Goal: Transaction & Acquisition: Purchase product/service

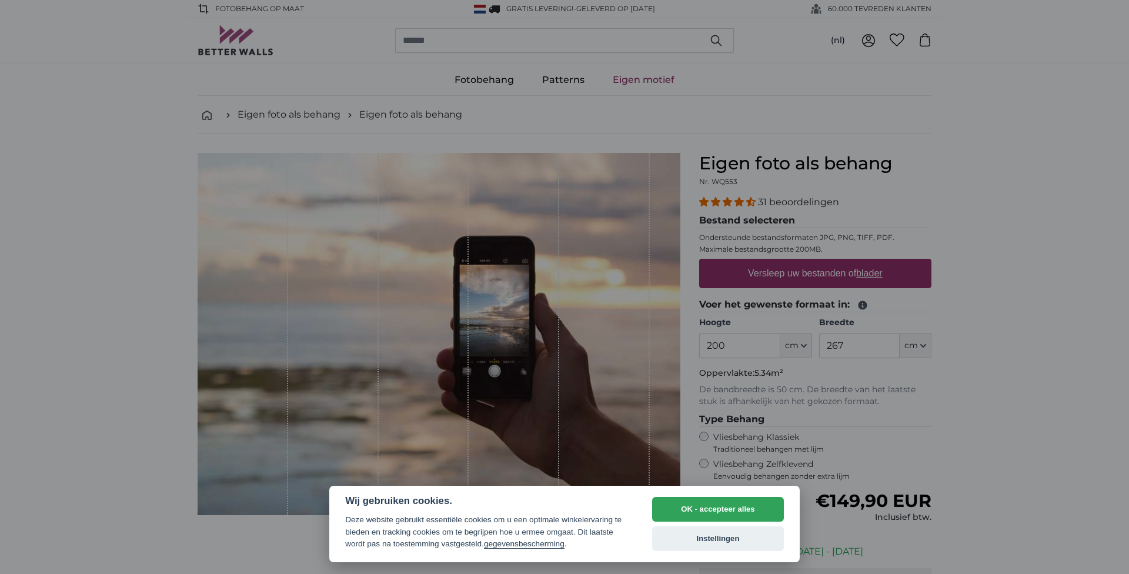
click at [711, 544] on button "Instellingen" at bounding box center [718, 538] width 132 height 25
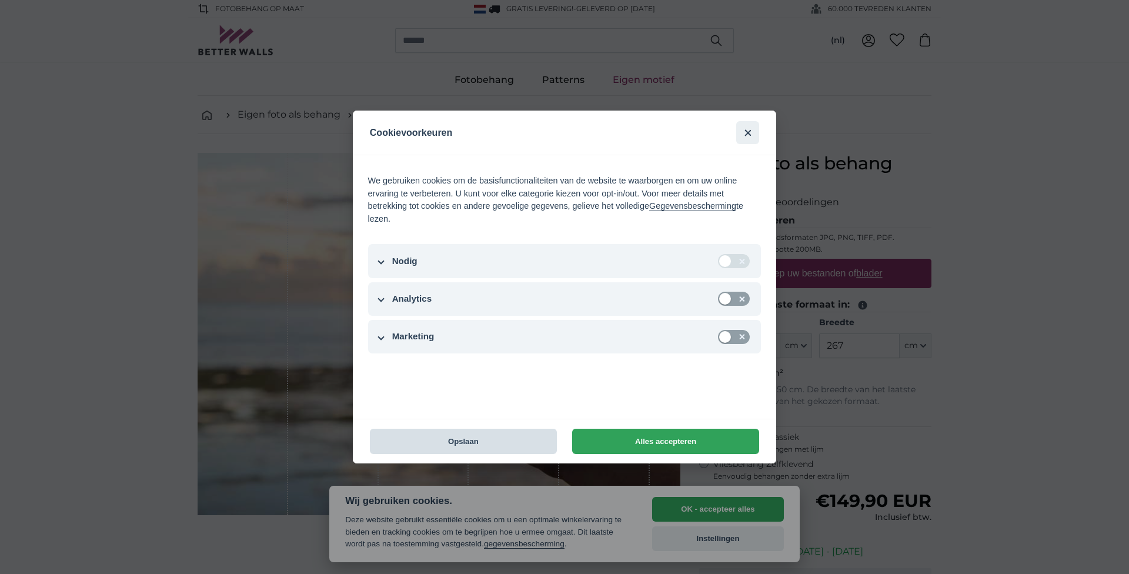
click at [489, 433] on button "Opslaan" at bounding box center [463, 441] width 187 height 25
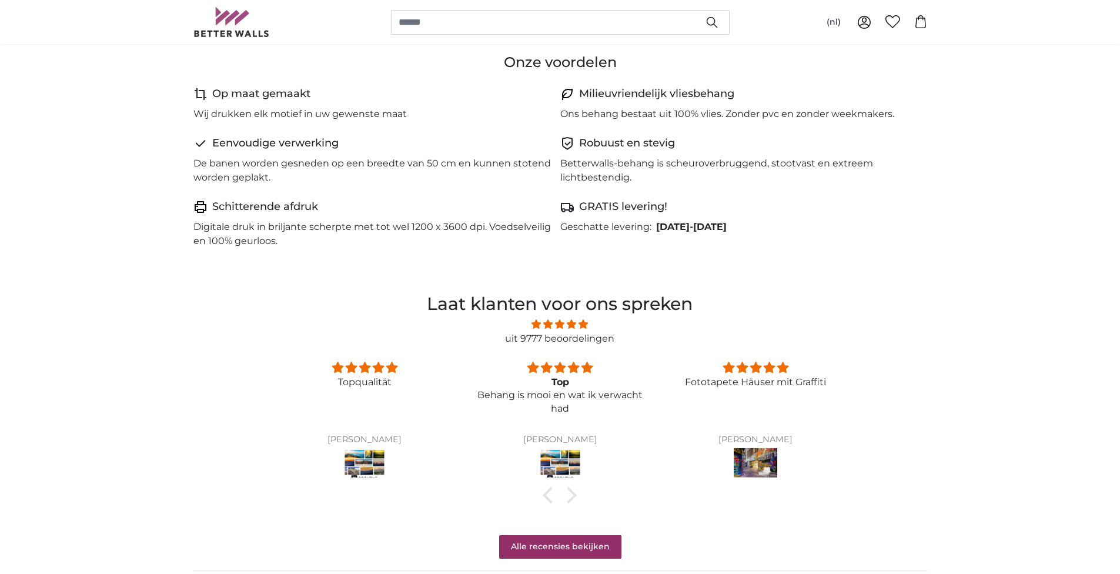
scroll to position [94, 0]
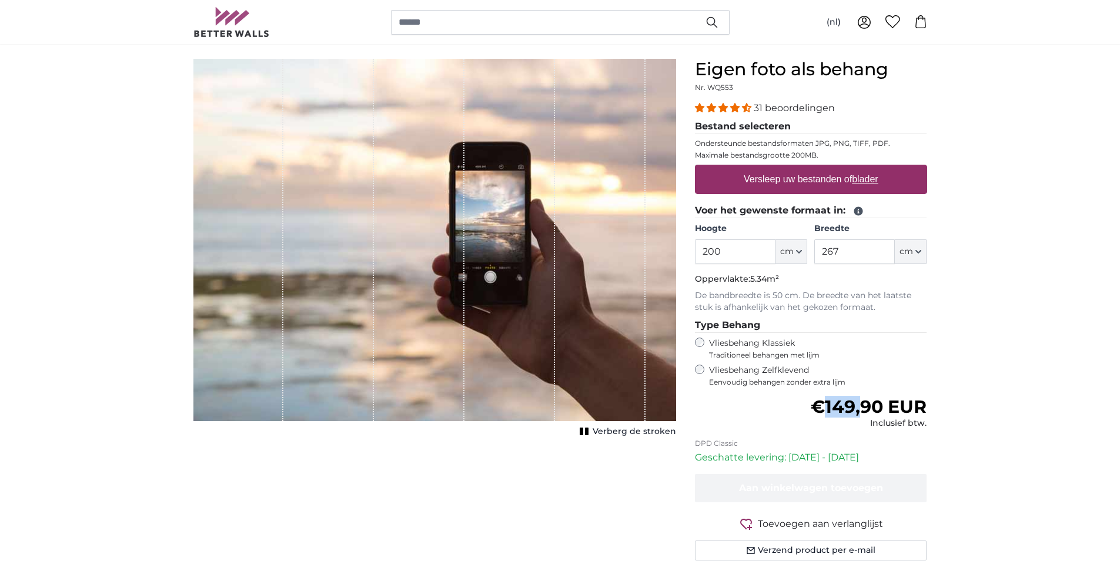
drag, startPoint x: 864, startPoint y: 404, endPoint x: 784, endPoint y: 390, distance: 80.5
click at [788, 391] on form "31 beoordelingen Bestand selecteren Ondersteunde bestandsformaten JPG, PNG, TIF…" at bounding box center [811, 330] width 232 height 459
drag, startPoint x: 866, startPoint y: 402, endPoint x: 764, endPoint y: 402, distance: 102.3
click at [807, 402] on div "Normale prijs €149,90 EUR Inclusief btw." at bounding box center [811, 412] width 232 height 33
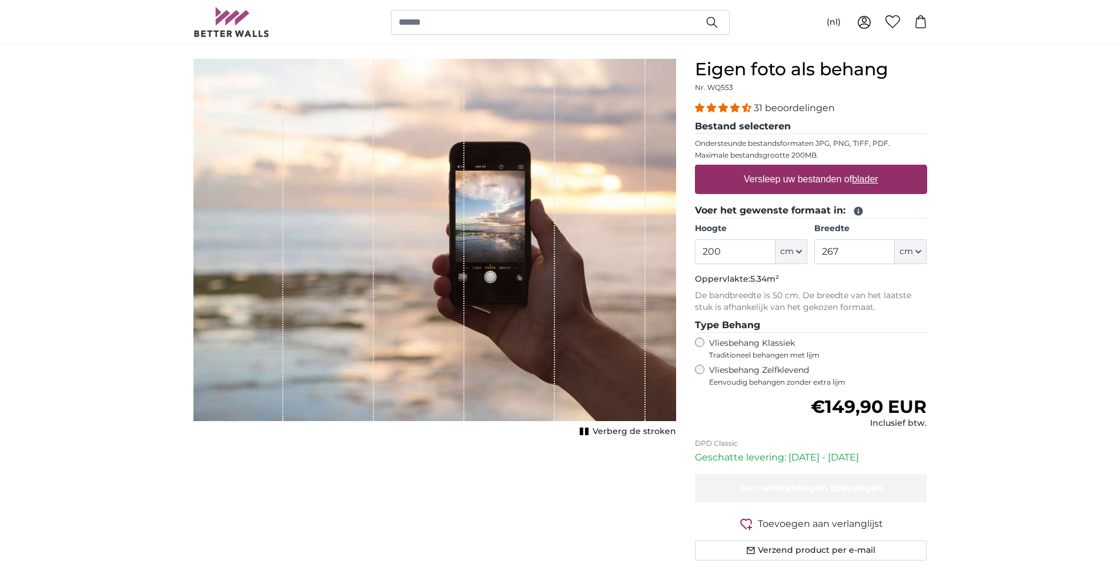
drag, startPoint x: 761, startPoint y: 151, endPoint x: 829, endPoint y: 158, distance: 68.5
click at [829, 158] on fieldset "Bestand selecteren Ondersteunde bestandsformaten JPG, PNG, TIFF, PDF. Maximale …" at bounding box center [811, 161] width 232 height 84
click at [829, 158] on p "Maximale bestandsgrootte 200MB." at bounding box center [811, 154] width 232 height 9
drag, startPoint x: 840, startPoint y: 159, endPoint x: 716, endPoint y: 151, distance: 124.3
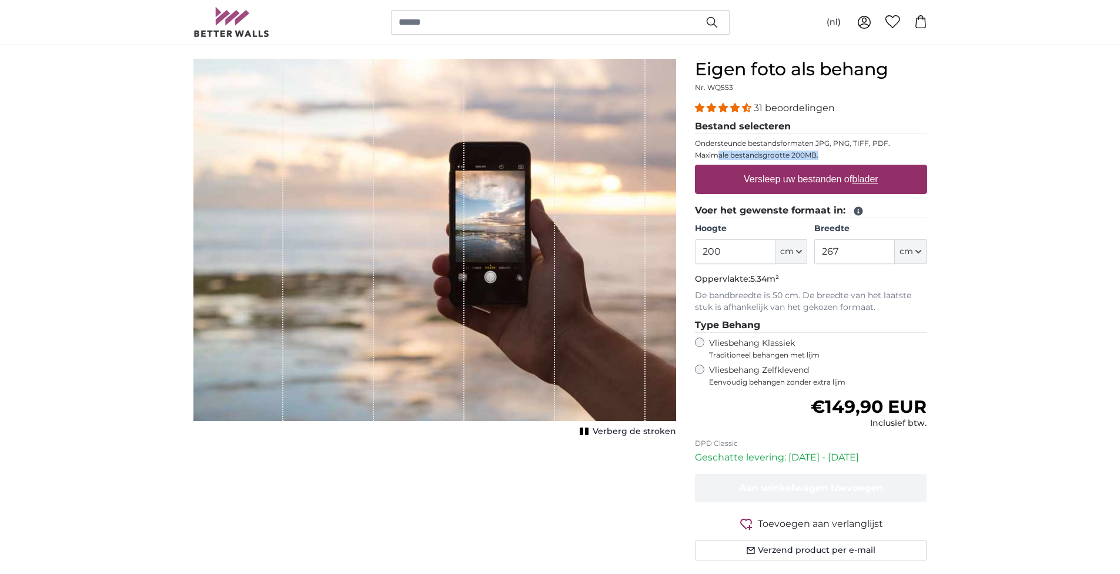
click at [717, 151] on p "Maximale bestandsgrootte 200MB." at bounding box center [811, 154] width 232 height 9
click at [714, 150] on fieldset "Bestand selecteren Ondersteunde bestandsformaten JPG, PNG, TIFF, PDF. Maximale …" at bounding box center [811, 161] width 232 height 84
drag, startPoint x: 714, startPoint y: 295, endPoint x: 876, endPoint y: 310, distance: 162.3
click at [876, 310] on p "De bandbreedte is 50 cm. De breedte van het laatste stuk is afhankelijk van het…" at bounding box center [811, 302] width 232 height 24
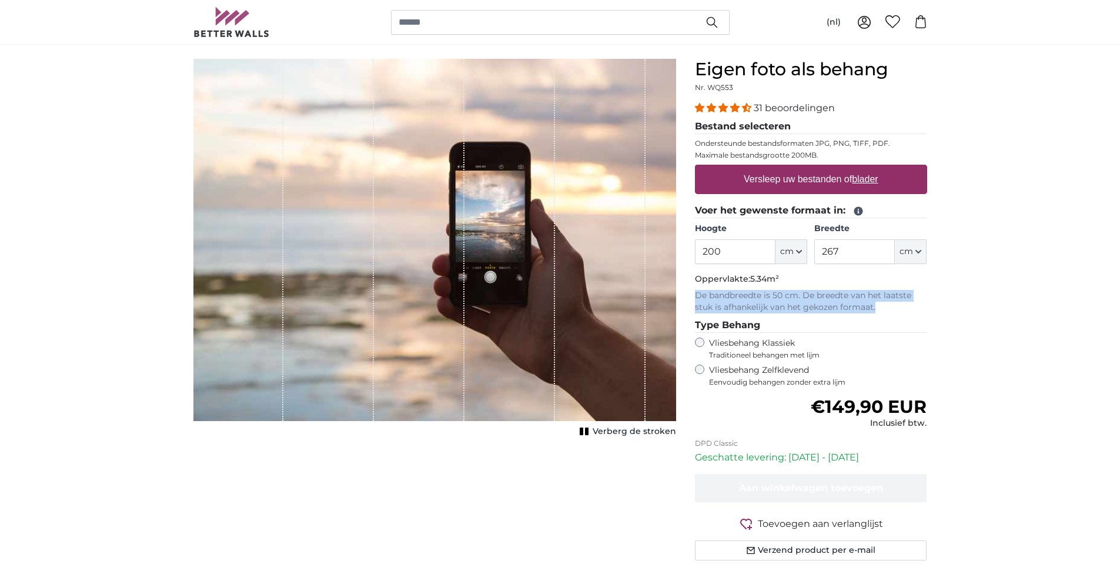
drag, startPoint x: 900, startPoint y: 310, endPoint x: 694, endPoint y: 294, distance: 206.4
click at [695, 294] on p "De bandbreedte is 50 cm. De breedte van het laatste stuk is afhankelijk van het…" at bounding box center [811, 302] width 232 height 24
click at [753, 379] on span "Eenvoudig behangen zonder extra lijm" at bounding box center [818, 381] width 218 height 9
click at [747, 337] on label "Vliesbehang Klassiek Traditioneel behangen met lijm" at bounding box center [807, 348] width 196 height 22
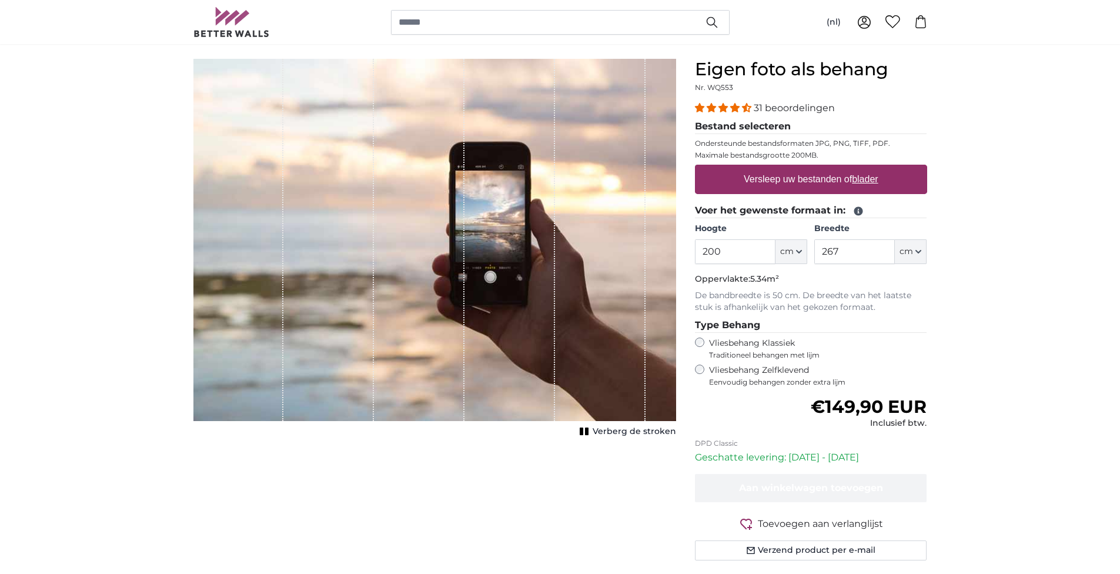
click at [744, 368] on label "Vliesbehang Zelfklevend Eenvoudig behangen zonder extra lijm" at bounding box center [818, 375] width 218 height 22
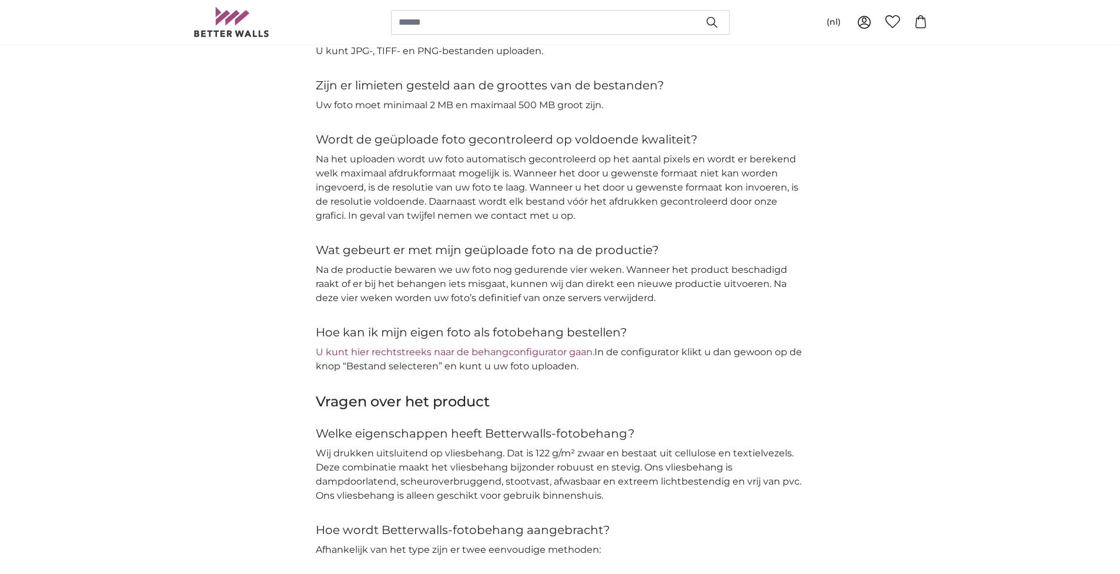
scroll to position [1138, 0]
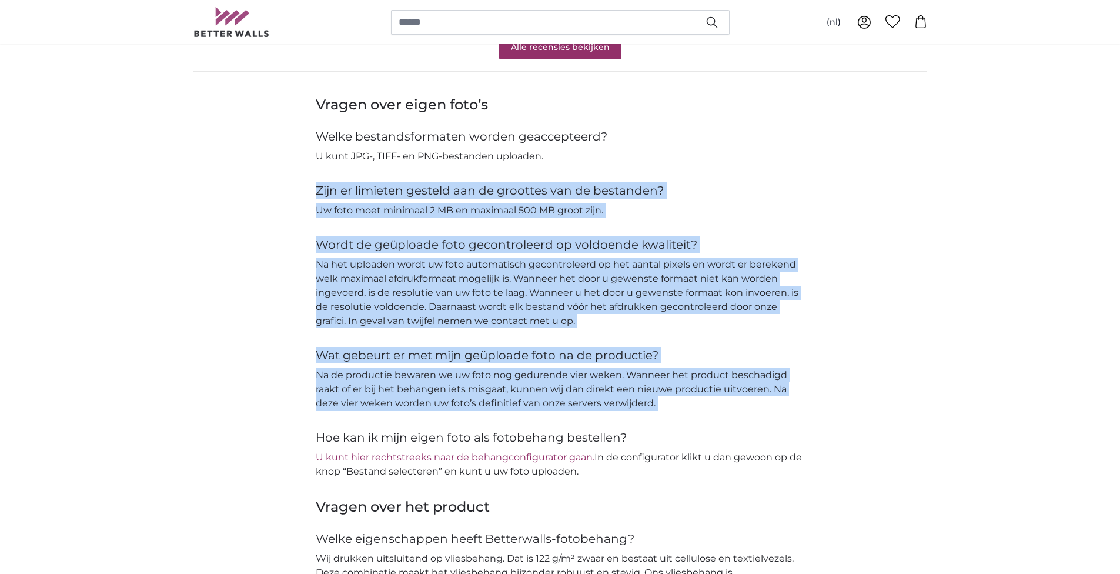
drag, startPoint x: 474, startPoint y: 299, endPoint x: 546, endPoint y: 478, distance: 192.9
click at [527, 419] on div "Vragen over eigen foto’s Welke bestandsformaten worden geaccepteerd? U kunt JPG…" at bounding box center [560, 286] width 489 height 383
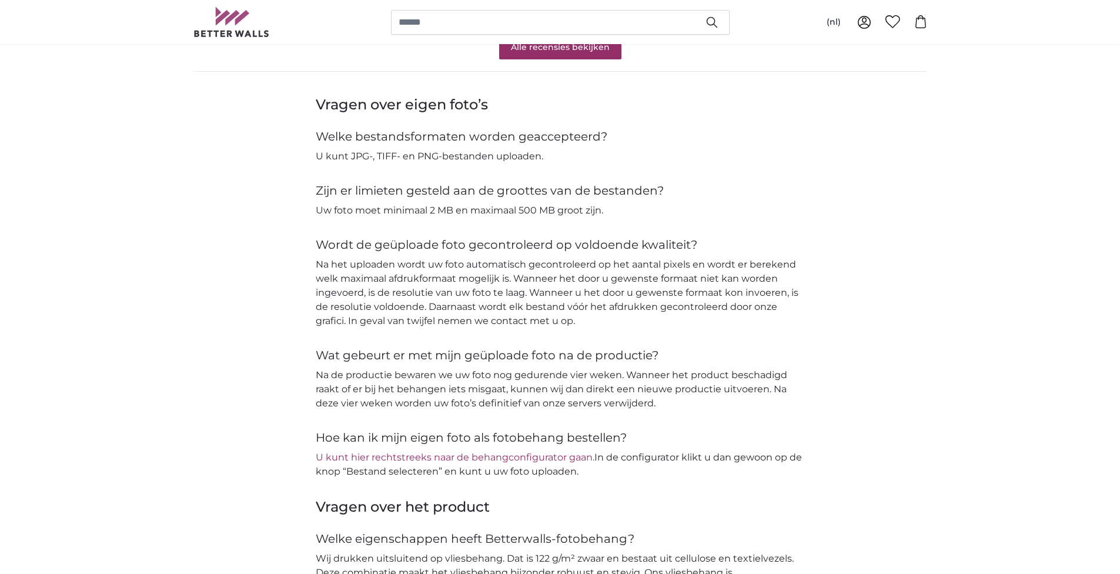
click at [545, 476] on main "Eigen foto als behang Eigen foto als behang Eigen foto als behang Annuleren Afb…" at bounding box center [560, 379] width 1120 height 2842
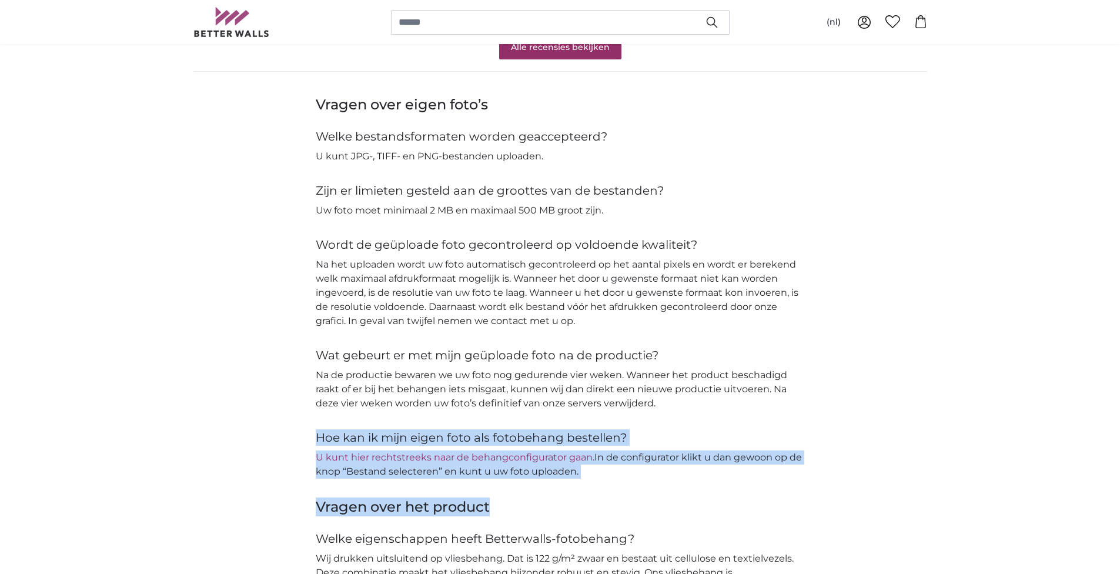
drag, startPoint x: 500, startPoint y: 443, endPoint x: 329, endPoint y: 417, distance: 172.9
click at [329, 417] on main "Eigen foto als behang Eigen foto als behang Eigen foto als behang Annuleren Afb…" at bounding box center [560, 379] width 1120 height 2842
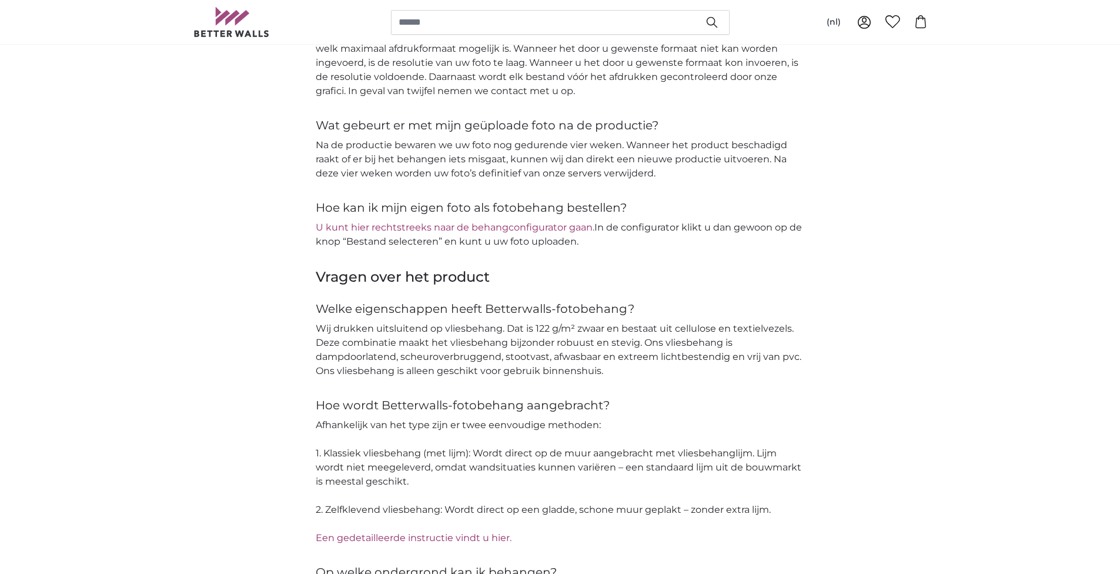
click at [593, 365] on p "Wij drukken uitsluitend op vliesbehang. Dat is 122 g/m² zwaar en bestaat uit ce…" at bounding box center [560, 350] width 489 height 56
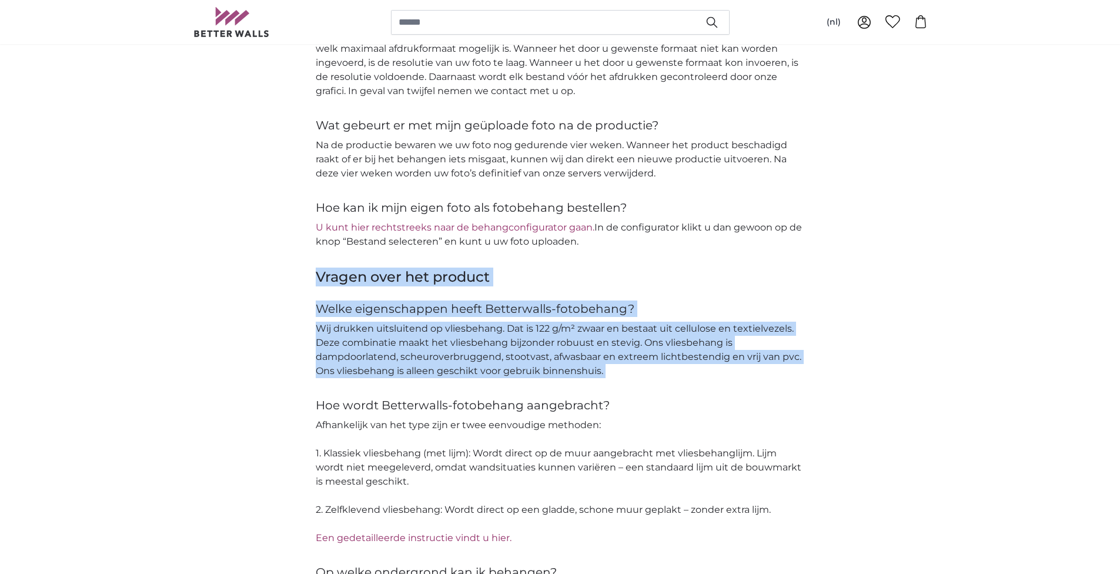
drag, startPoint x: 657, startPoint y: 383, endPoint x: 285, endPoint y: 261, distance: 392.3
click at [285, 267] on div "Vragen over het product Welke eigenschappen heeft Betterwalls-fotobehang? Wij d…" at bounding box center [560, 569] width 752 height 604
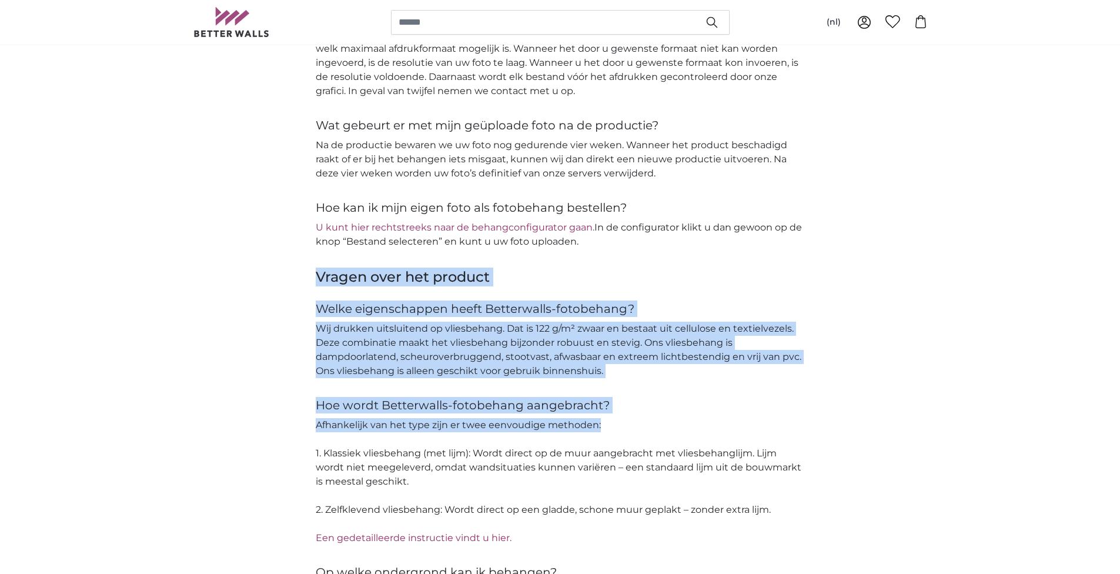
drag, startPoint x: 309, startPoint y: 267, endPoint x: 675, endPoint y: 420, distance: 396.9
click at [675, 420] on div "Vragen over het product Welke eigenschappen heeft Betterwalls-fotobehang? Wij d…" at bounding box center [560, 569] width 752 height 604
click at [671, 422] on p "Afhankelijk van het type zijn er twee eenvoudige methoden: 1. Klassiek vliesbeh…" at bounding box center [560, 481] width 489 height 127
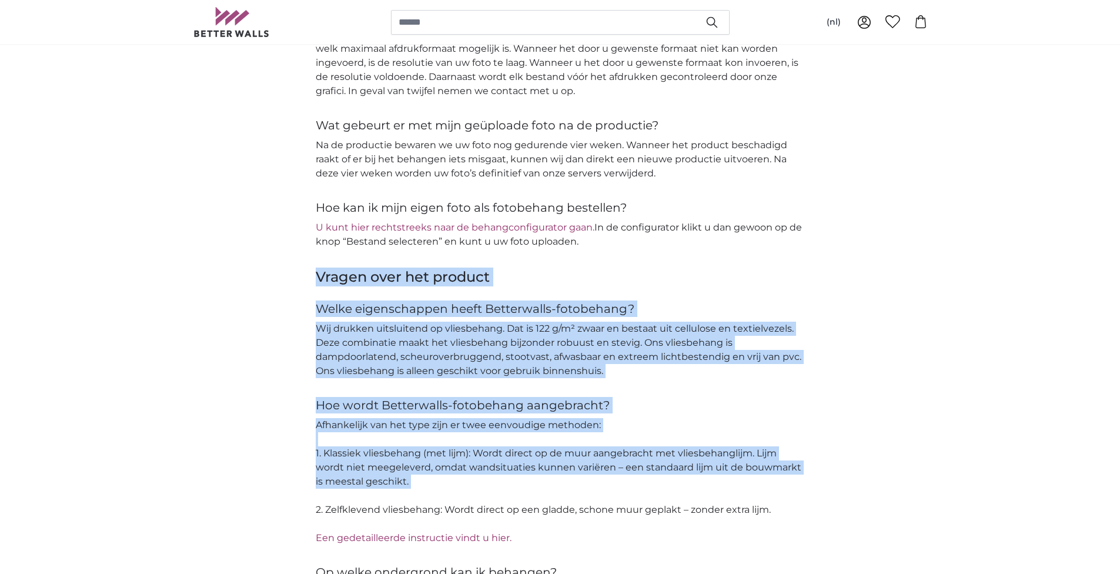
drag, startPoint x: 630, startPoint y: 485, endPoint x: 316, endPoint y: 263, distance: 384.3
click at [316, 267] on div "Vragen over het product Welke eigenschappen heeft Betterwalls-fotobehang? Wij d…" at bounding box center [560, 569] width 489 height 604
click at [316, 267] on h3 "Vragen over het product" at bounding box center [560, 276] width 489 height 19
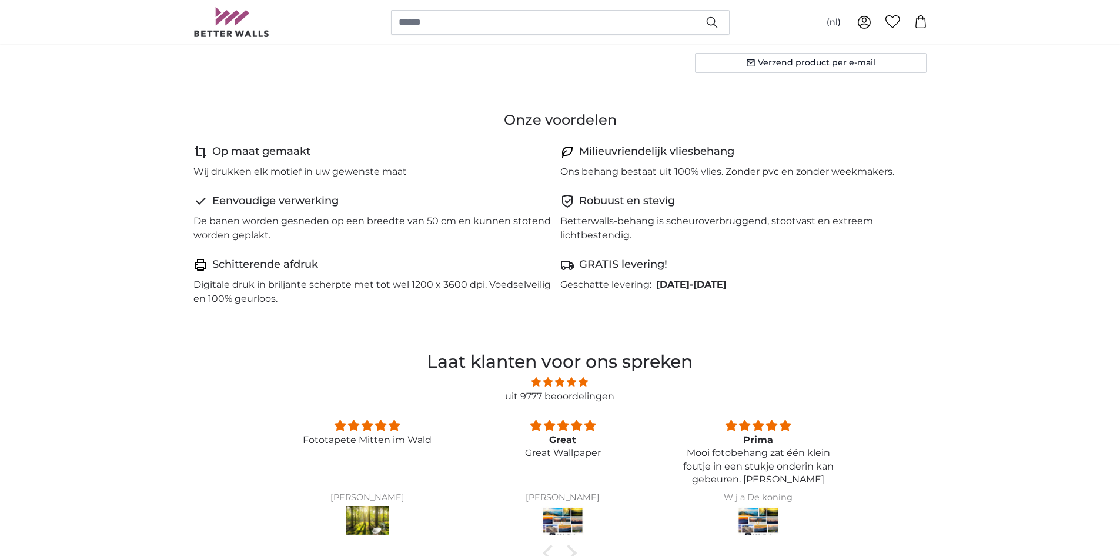
scroll to position [1946, 0]
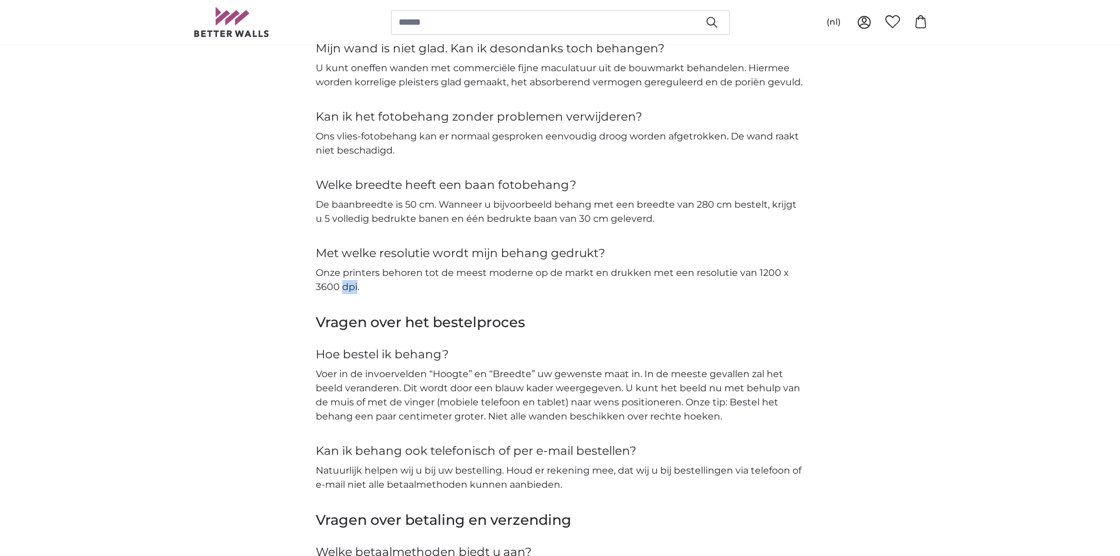
click at [638, 276] on p "Onze printers behoren tot de meest moderne op de markt en drukken met een resol…" at bounding box center [560, 280] width 489 height 28
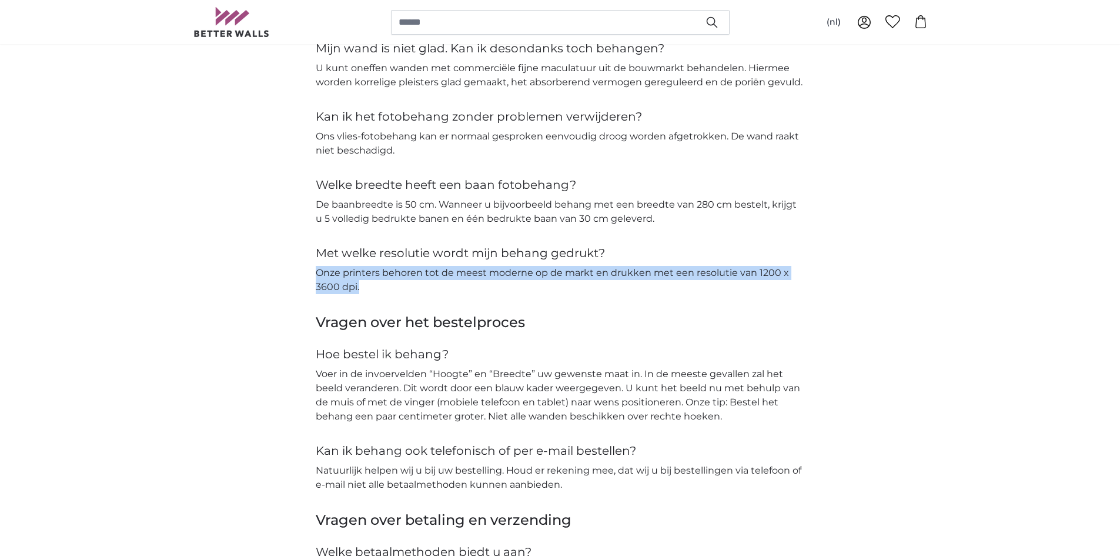
drag, startPoint x: 506, startPoint y: 267, endPoint x: 315, endPoint y: 264, distance: 190.5
click at [316, 266] on p "Onze printers behoren tot de meest moderne op de markt en drukken met een resol…" at bounding box center [560, 280] width 489 height 28
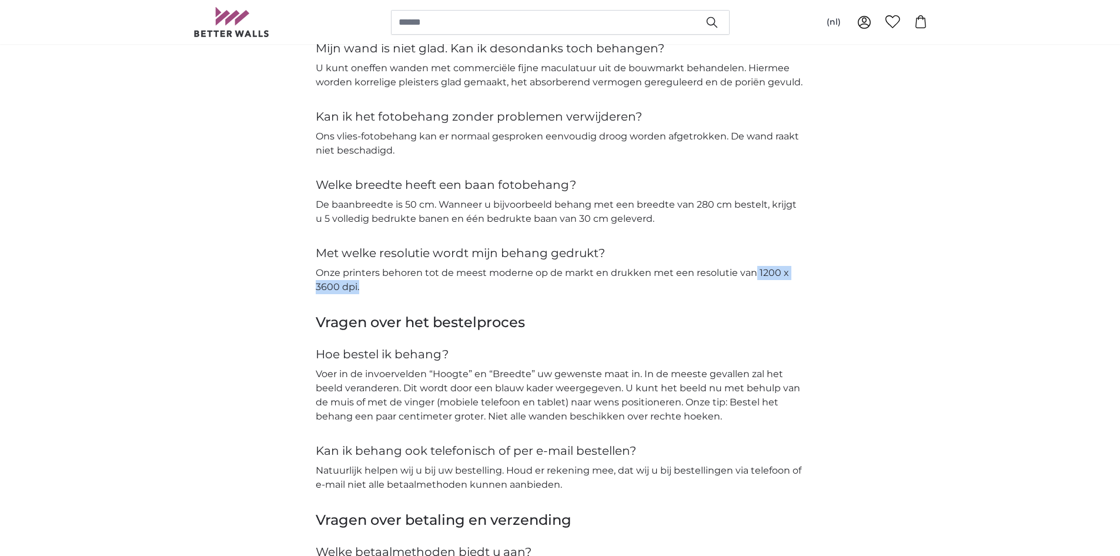
drag, startPoint x: 373, startPoint y: 282, endPoint x: 752, endPoint y: 264, distance: 380.2
click at [752, 266] on p "Onze printers behoren tot de meest moderne op de markt en drukken met een resol…" at bounding box center [560, 280] width 489 height 28
click at [777, 272] on p "Onze printers behoren tot de meest moderne op de markt en drukken met een resol…" at bounding box center [560, 280] width 489 height 28
drag, startPoint x: 757, startPoint y: 264, endPoint x: 791, endPoint y: 287, distance: 41.6
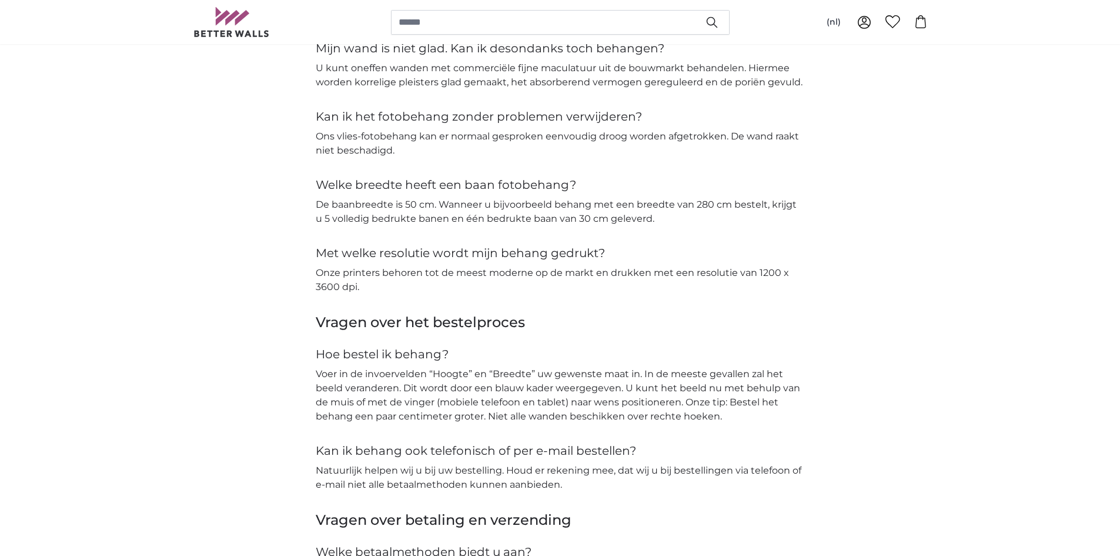
drag, startPoint x: 723, startPoint y: 282, endPoint x: 755, endPoint y: 266, distance: 36.0
click at [755, 266] on p "Onze printers behoren tot de meest moderne op de markt en drukken met een resol…" at bounding box center [560, 280] width 489 height 28
